Goal: Task Accomplishment & Management: Manage account settings

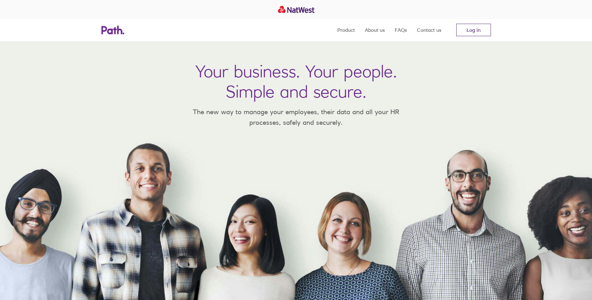
click at [480, 30] on link "Log in" at bounding box center [473, 30] width 35 height 12
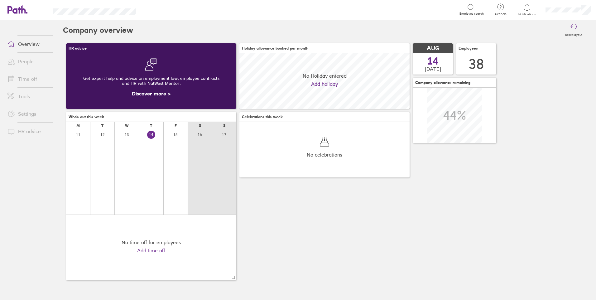
scroll to position [56, 170]
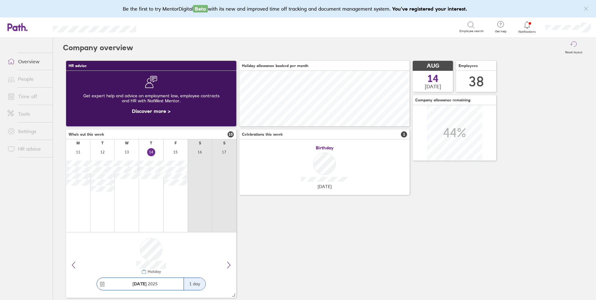
click at [23, 95] on link "Time off" at bounding box center [27, 96] width 50 height 12
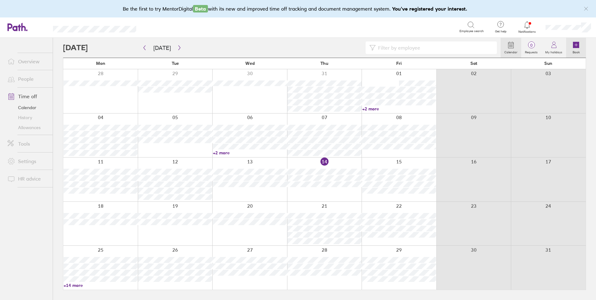
click at [578, 46] on icon at bounding box center [576, 45] width 6 height 6
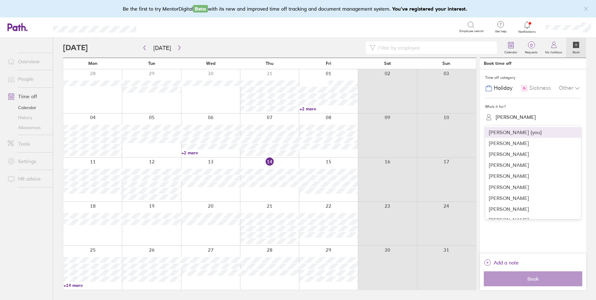
click at [501, 117] on div "Helen Sumner" at bounding box center [516, 117] width 40 height 6
click at [507, 188] on div "Katherine Gregson" at bounding box center [533, 188] width 96 height 11
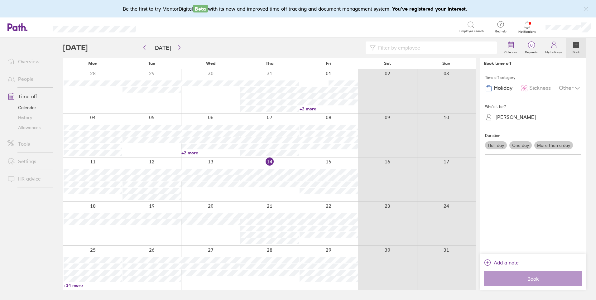
click at [522, 145] on label "One day" at bounding box center [521, 145] width 22 height 8
click at [0, 0] on input "One day" at bounding box center [0, 0] width 0 height 0
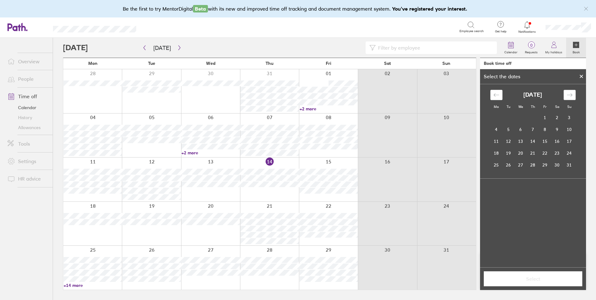
click at [569, 98] on icon "Move forward to switch to the next month." at bounding box center [570, 95] width 6 height 6
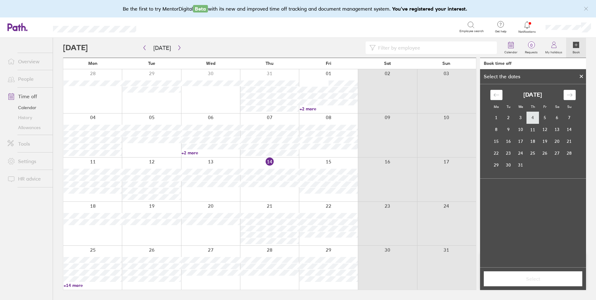
click at [533, 118] on td "4" at bounding box center [533, 118] width 12 height 12
click at [535, 284] on button "Select" at bounding box center [533, 278] width 99 height 15
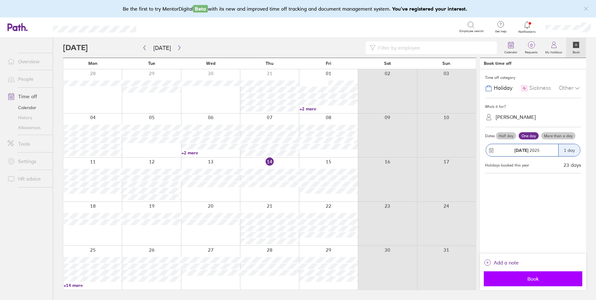
click at [535, 283] on button "Book" at bounding box center [533, 278] width 99 height 15
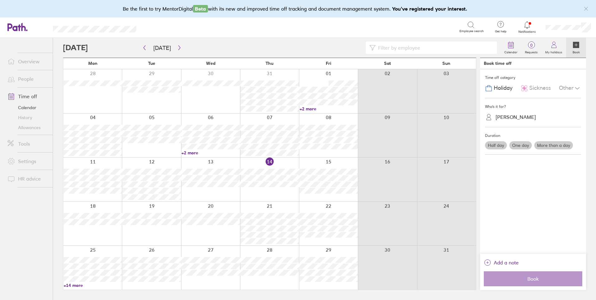
click at [523, 148] on label "One day" at bounding box center [521, 145] width 22 height 8
click at [0, 0] on input "One day" at bounding box center [0, 0] width 0 height 0
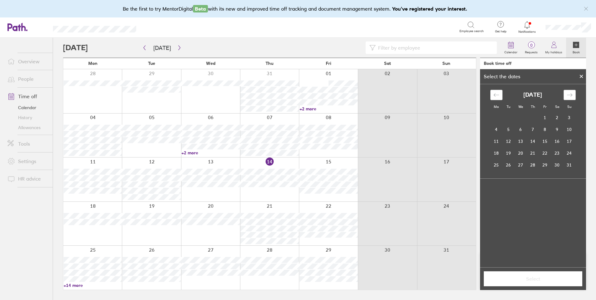
click at [569, 93] on icon "Move forward to switch to the next month." at bounding box center [570, 95] width 6 height 6
click at [492, 130] on td "8" at bounding box center [497, 130] width 12 height 12
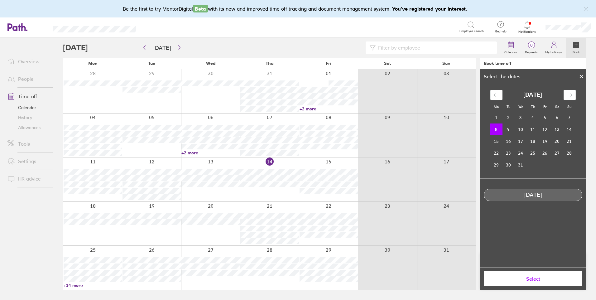
click at [527, 279] on span "Select" at bounding box center [533, 279] width 90 height 6
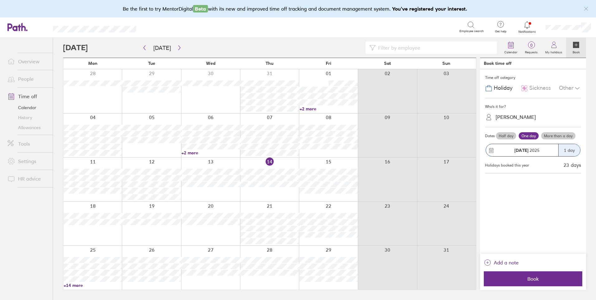
click at [527, 279] on span "Book" at bounding box center [533, 279] width 90 height 6
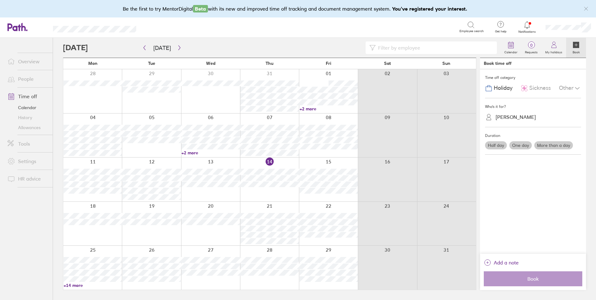
click at [33, 78] on link "People" at bounding box center [27, 79] width 50 height 12
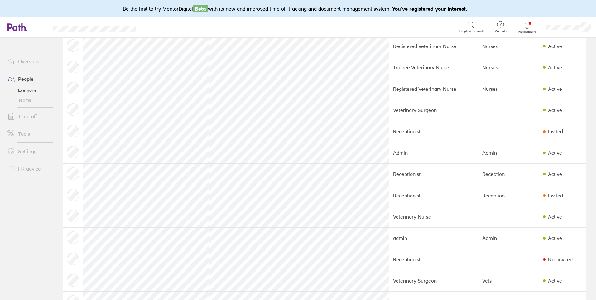
scroll to position [229, 0]
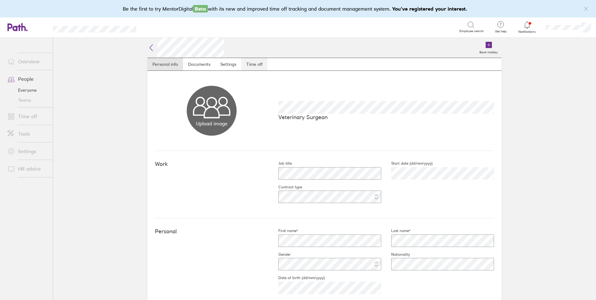
click at [247, 61] on link "Time off" at bounding box center [254, 64] width 26 height 12
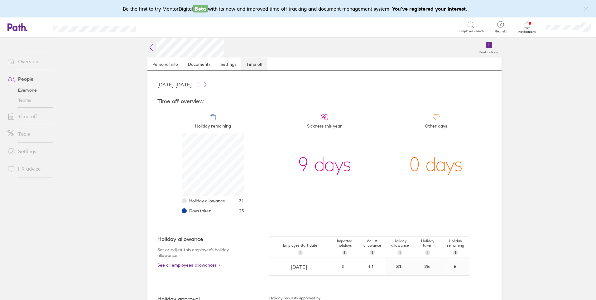
scroll to position [62, 62]
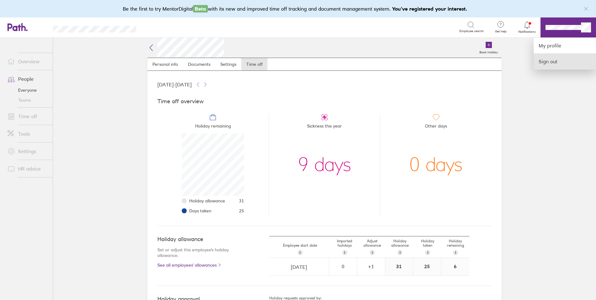
click at [555, 62] on link "Sign out" at bounding box center [565, 62] width 62 height 16
